Goal: Find specific page/section: Find specific page/section

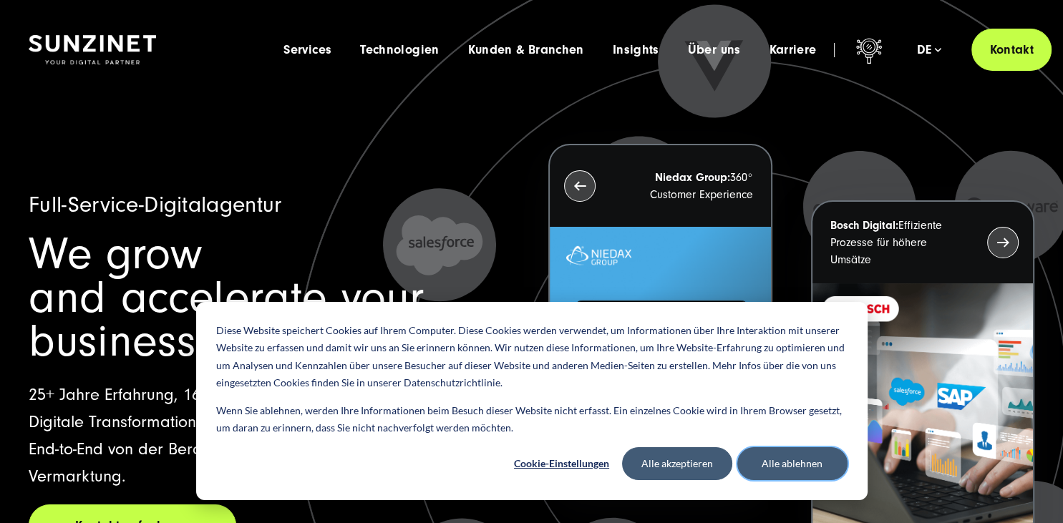
click at [778, 457] on button "Alle ablehnen" at bounding box center [792, 463] width 110 height 33
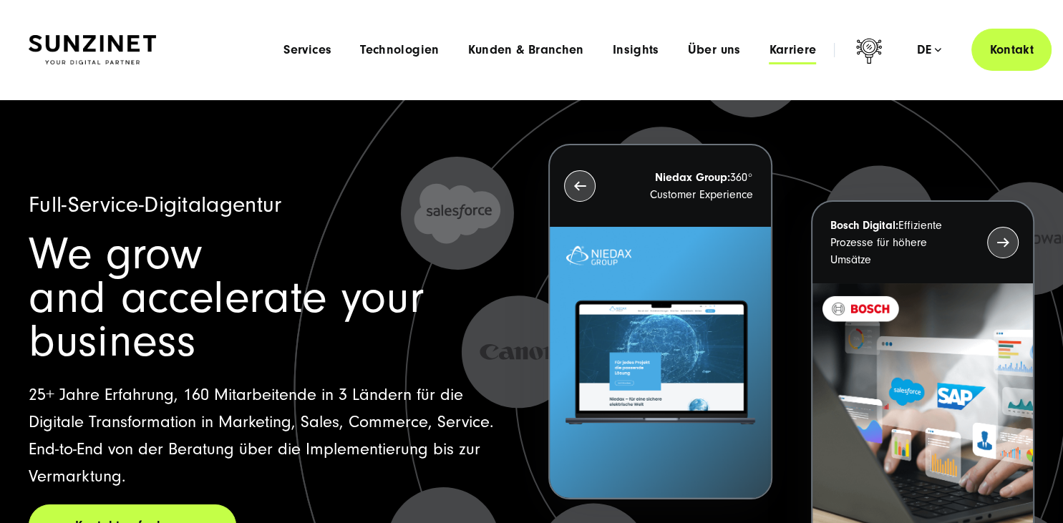
click at [788, 44] on span "Karriere" at bounding box center [792, 50] width 47 height 14
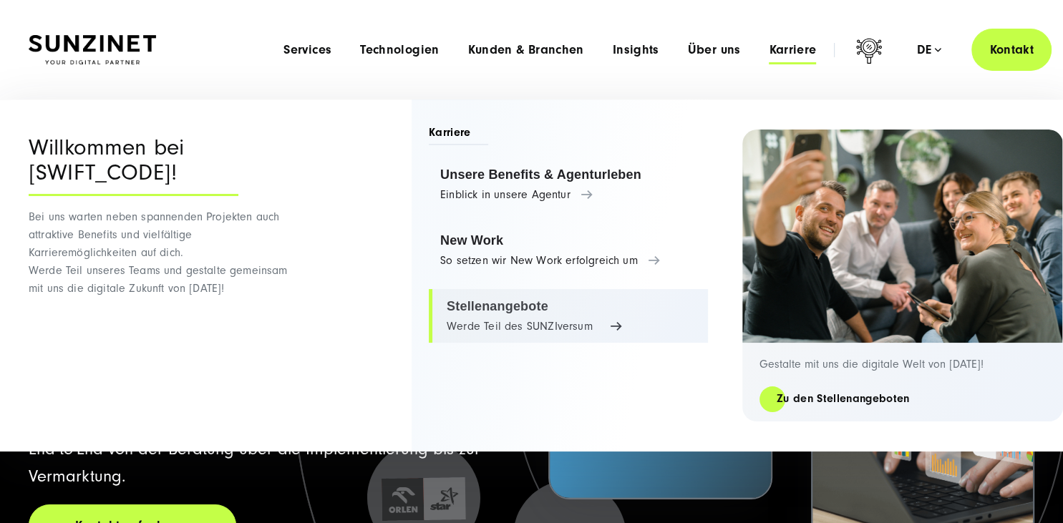
click at [508, 307] on link "Stellenangebote Werde Teil des SUNZIversum" at bounding box center [568, 316] width 279 height 54
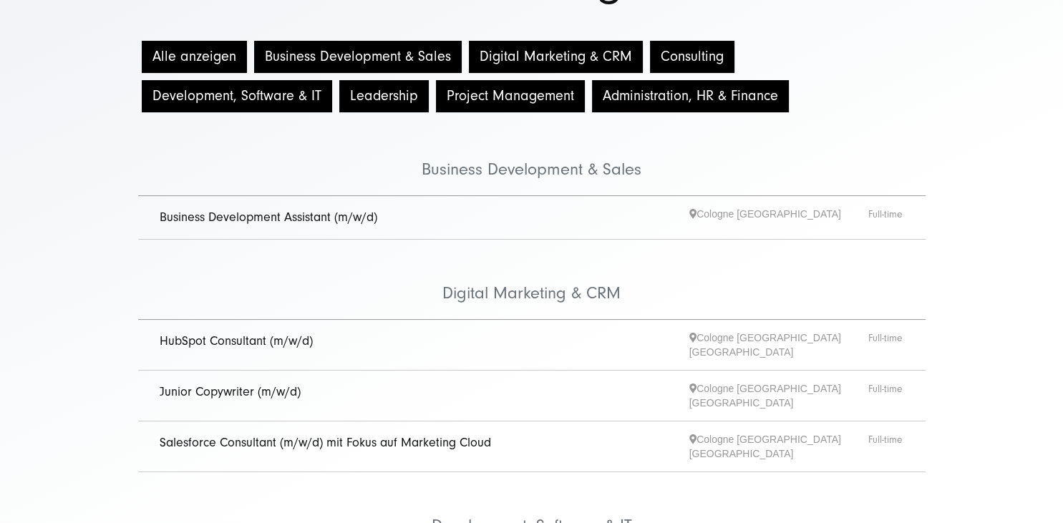
scroll to position [182, 0]
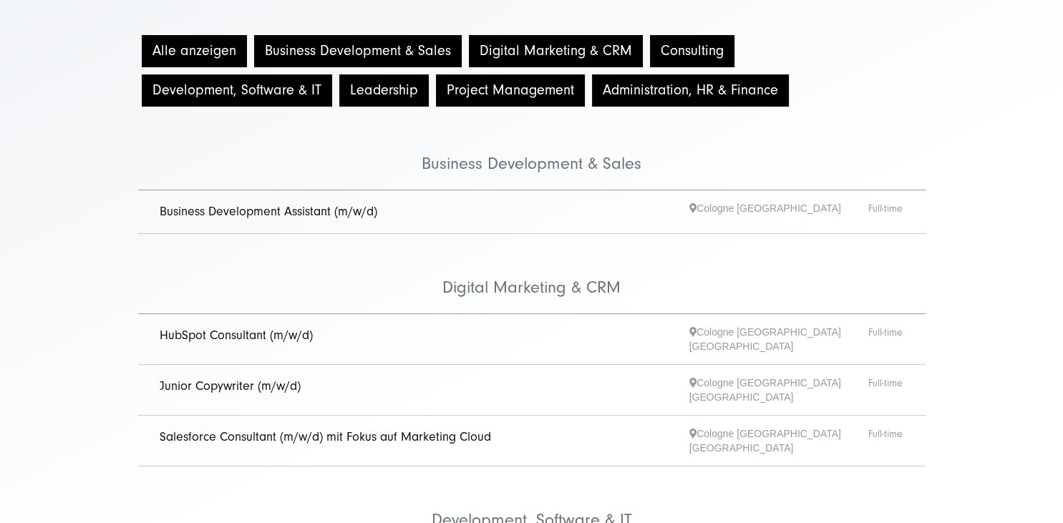
click at [236, 379] on link "Junior Copywriter (m/w/d)" at bounding box center [230, 386] width 141 height 15
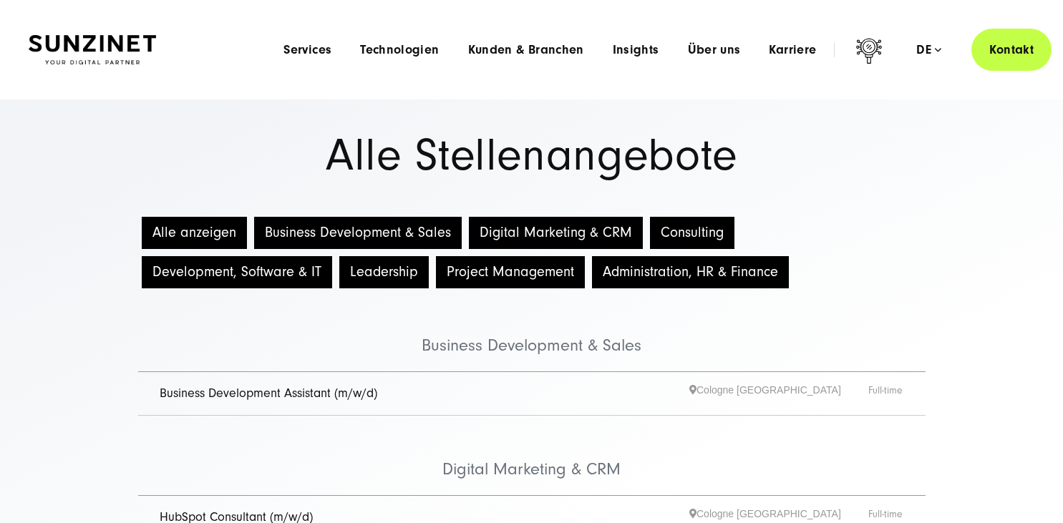
scroll to position [182, 0]
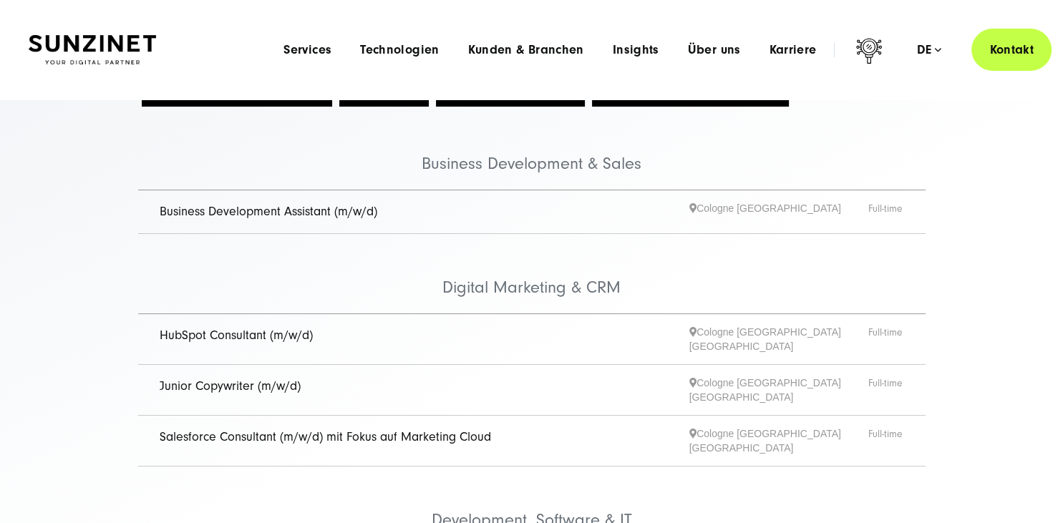
click at [308, 210] on link "Business Development Assistant (m/w/d)" at bounding box center [269, 211] width 218 height 15
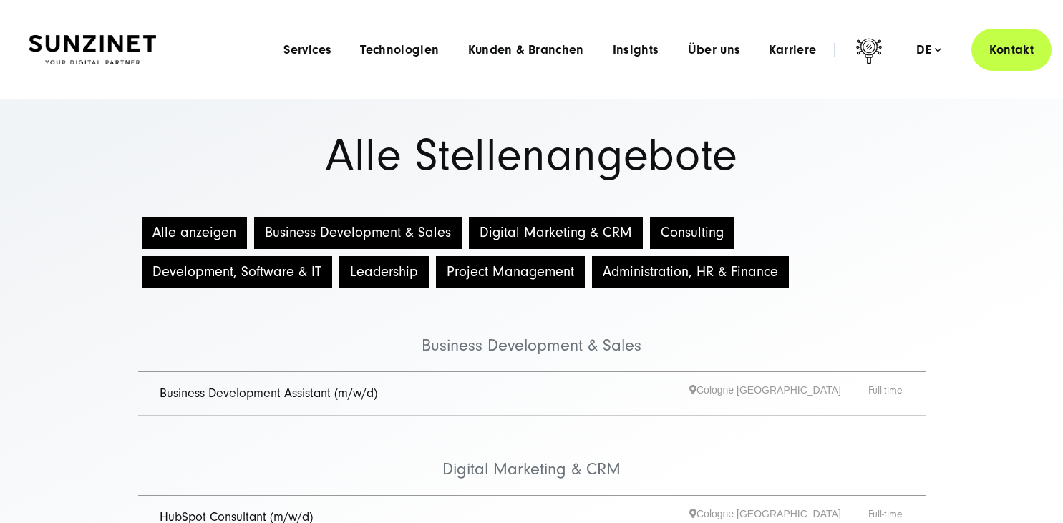
scroll to position [182, 0]
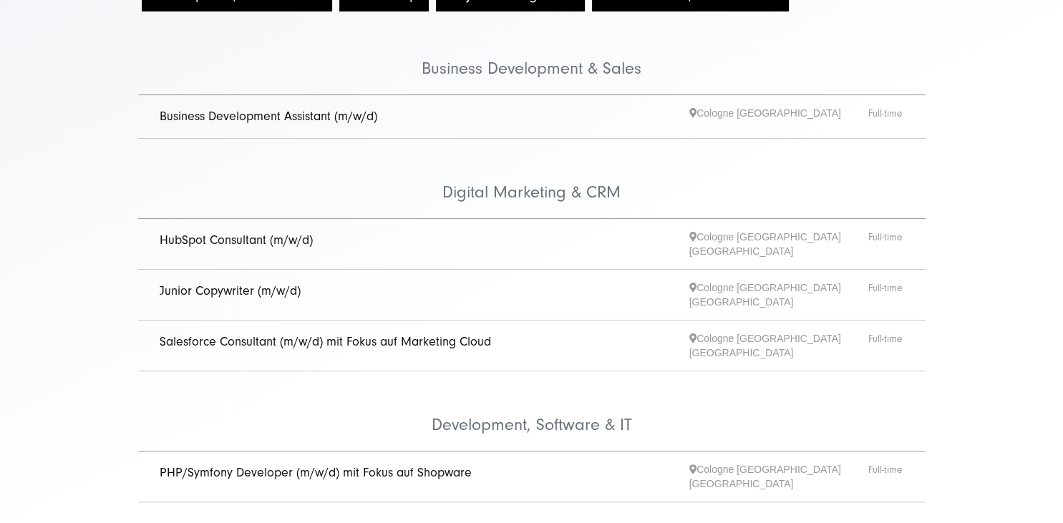
scroll to position [280, 0]
